Goal: Task Accomplishment & Management: Complete application form

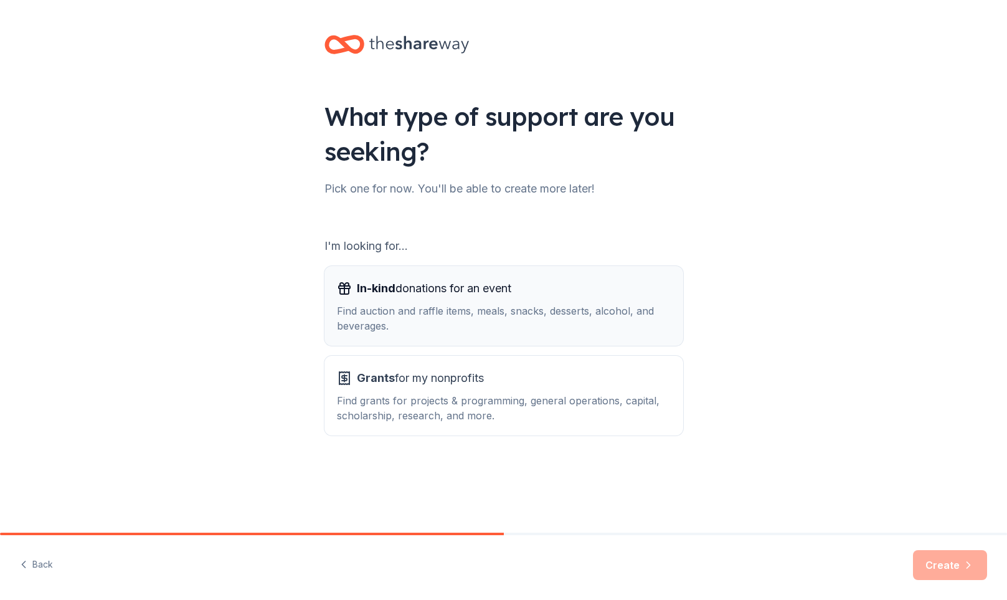
click at [528, 313] on div "Find auction and raffle items, meals, snacks, desserts, alcohol, and beverages." at bounding box center [504, 318] width 334 height 30
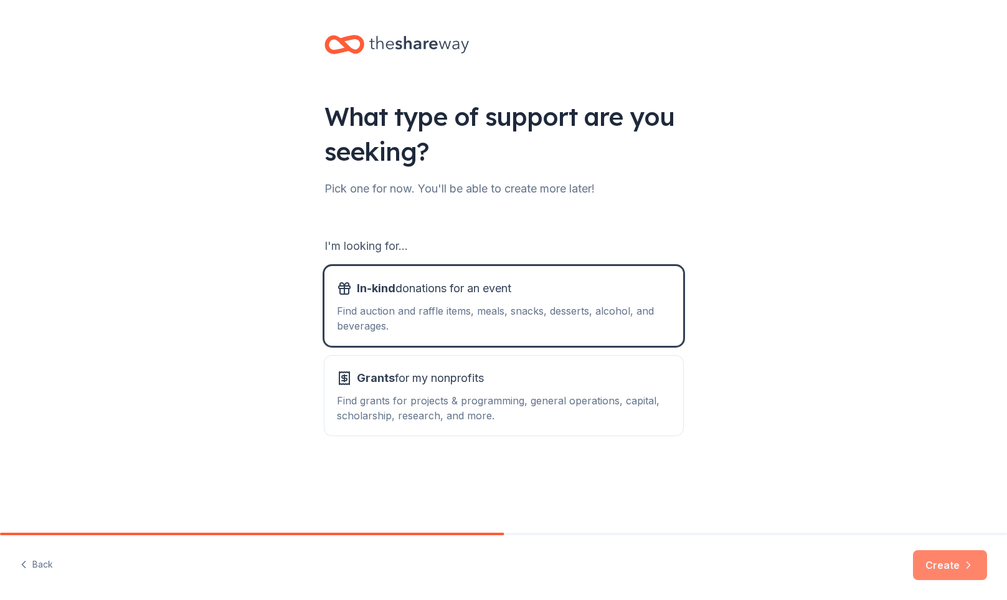
click at [951, 571] on button "Create" at bounding box center [950, 565] width 74 height 30
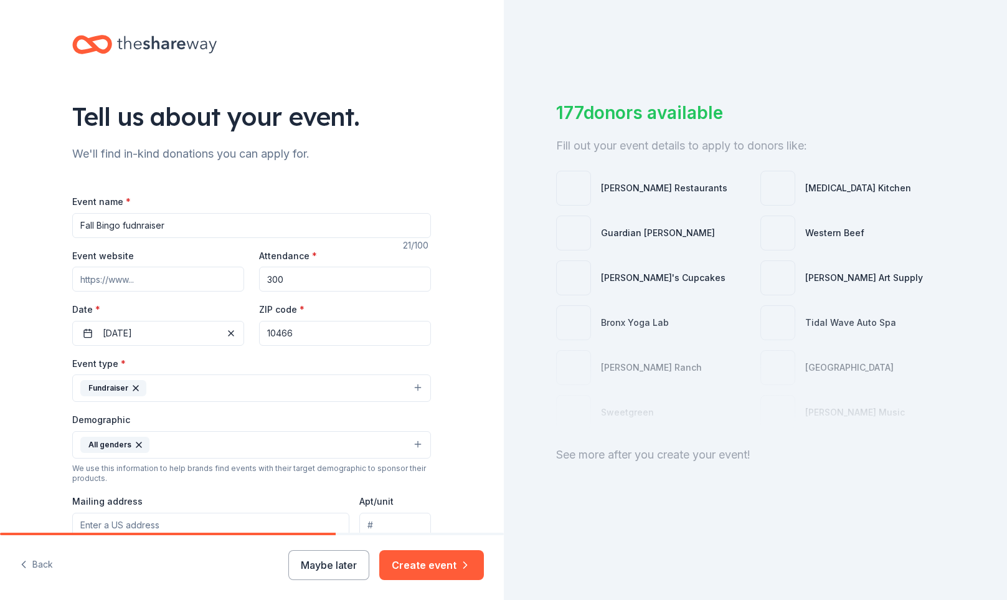
scroll to position [299, 0]
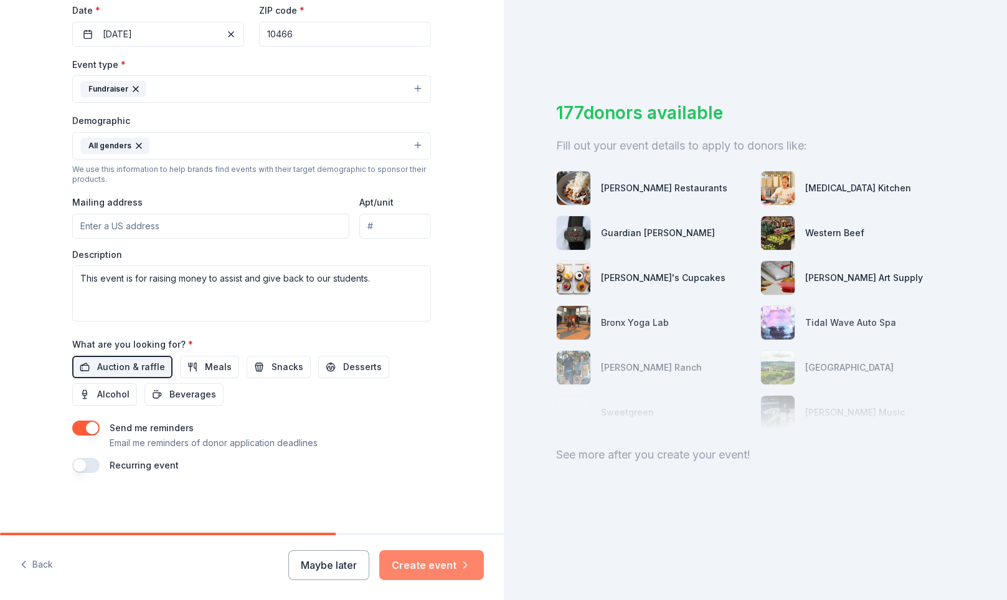
click at [440, 568] on button "Create event" at bounding box center [431, 565] width 105 height 30
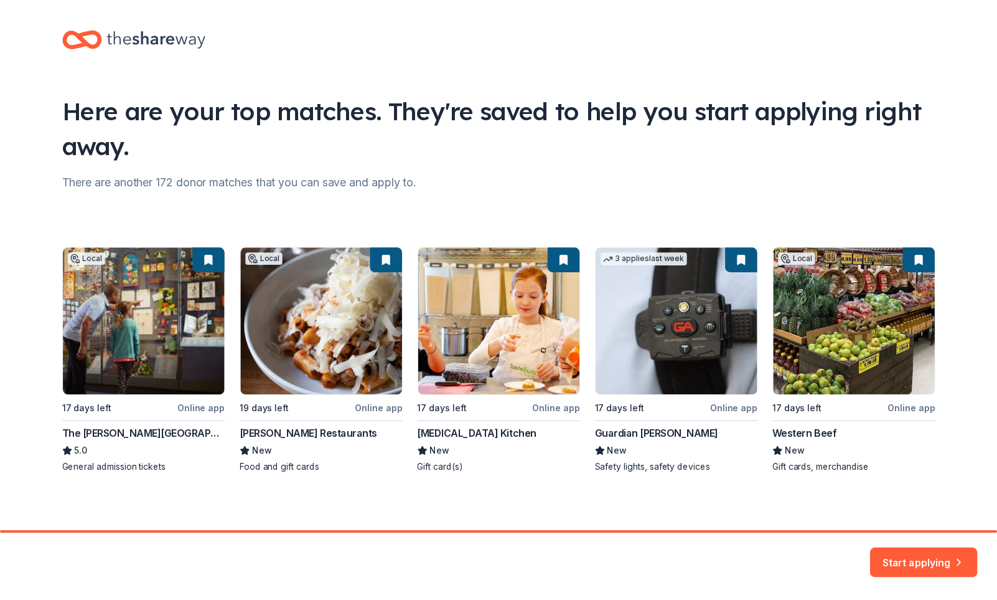
scroll to position [9, 0]
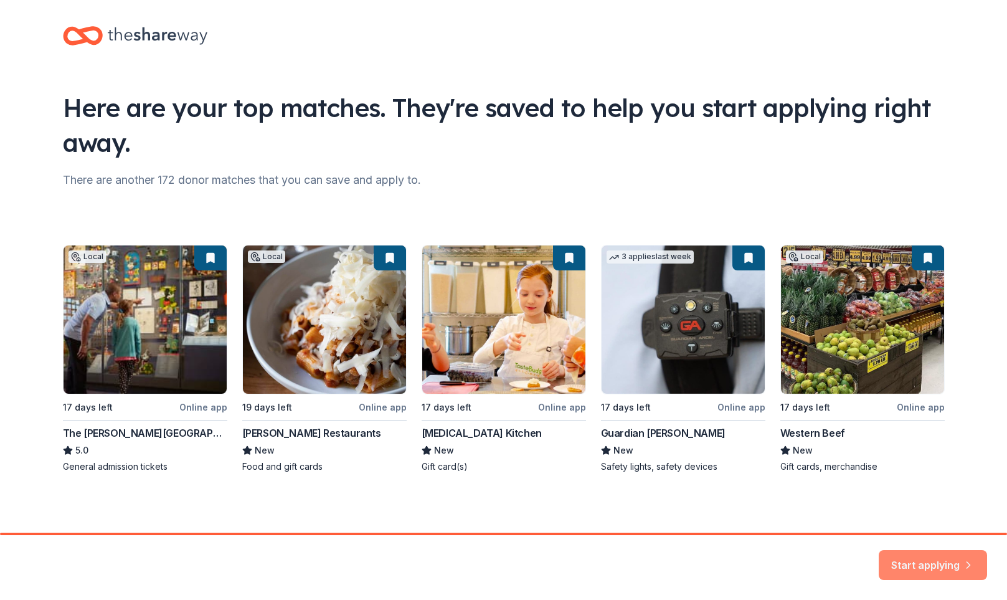
click at [942, 559] on button "Start applying" at bounding box center [933, 557] width 108 height 30
